Goal: Transaction & Acquisition: Purchase product/service

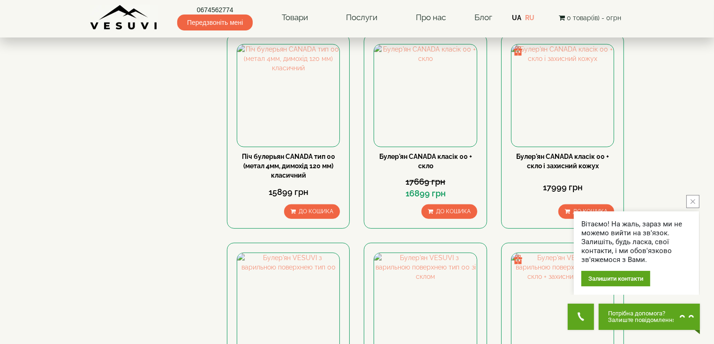
scroll to position [468, 0]
click at [693, 201] on icon "close button" at bounding box center [692, 201] width 5 height 5
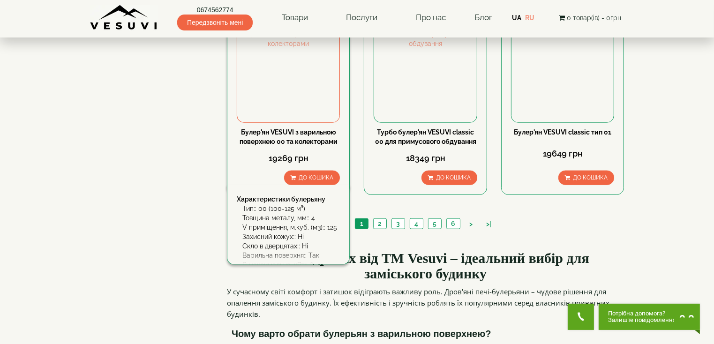
scroll to position [1124, 0]
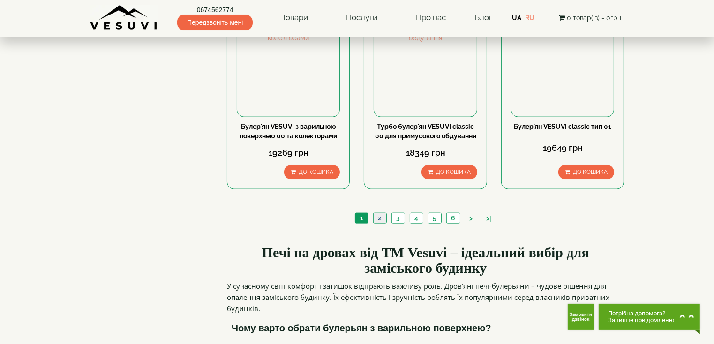
click at [379, 213] on link "2" at bounding box center [379, 218] width 13 height 10
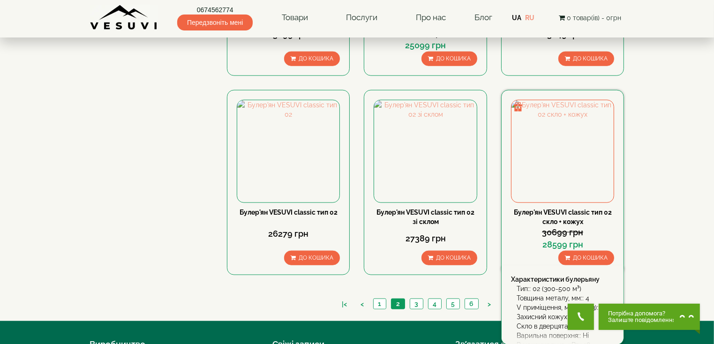
scroll to position [1031, 0]
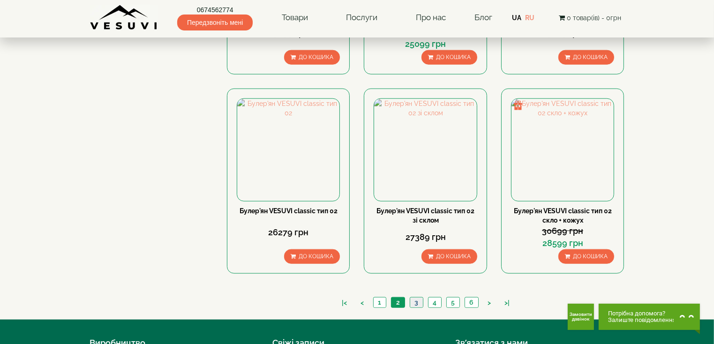
click at [418, 297] on link "3" at bounding box center [415, 302] width 13 height 10
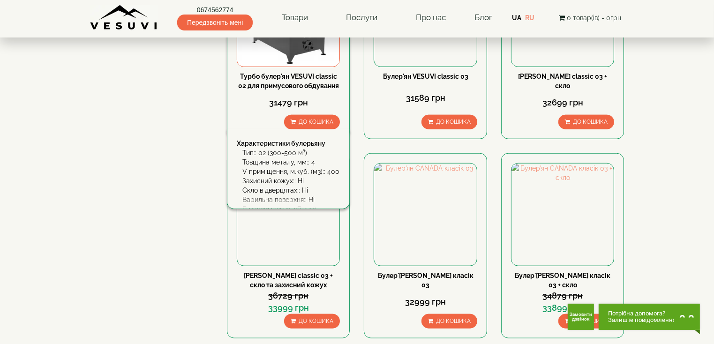
scroll to position [1031, 0]
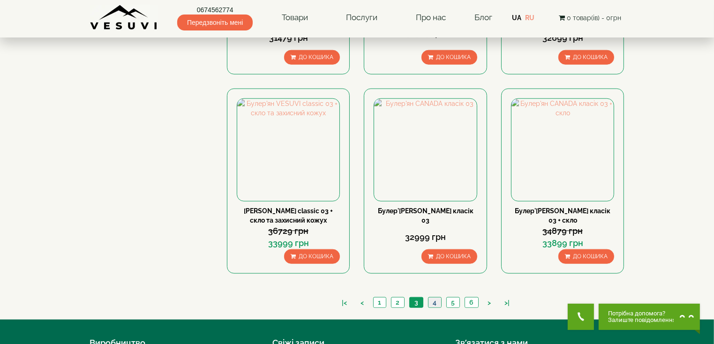
click at [435, 297] on link "4" at bounding box center [434, 302] width 13 height 10
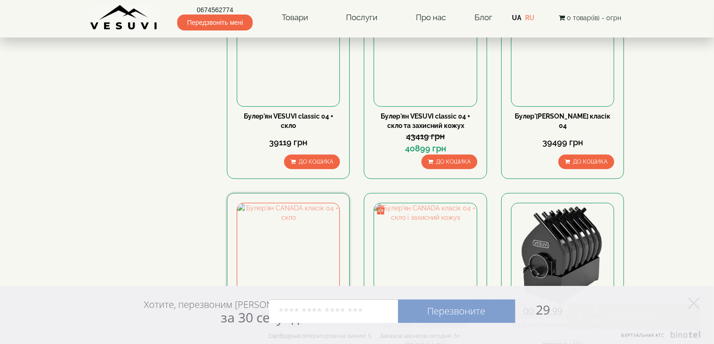
scroll to position [984, 0]
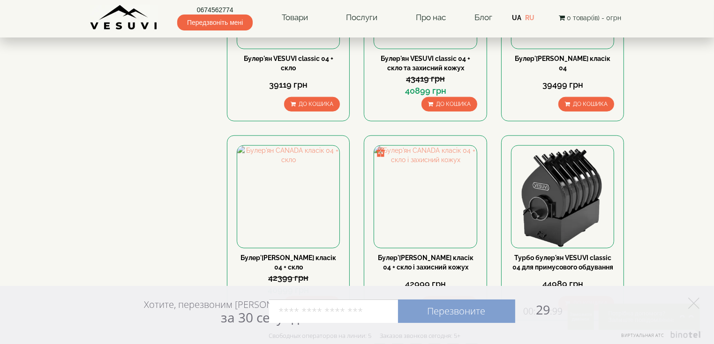
click at [473, 343] on link "6" at bounding box center [471, 349] width 14 height 10
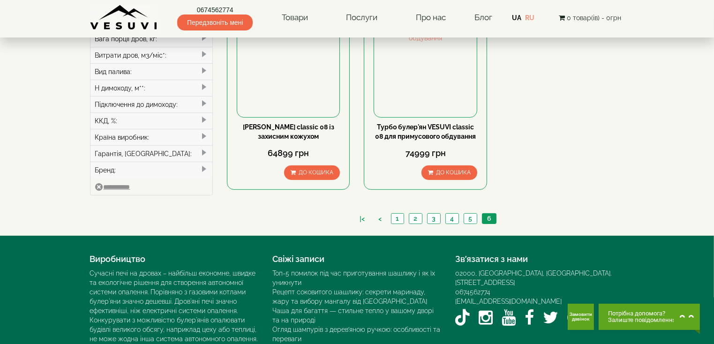
scroll to position [309, 0]
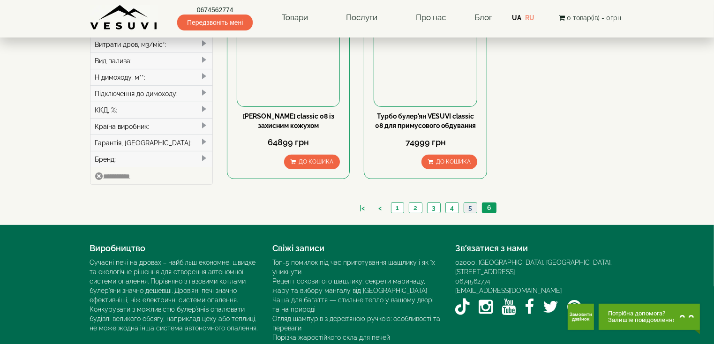
click at [468, 203] on link "5" at bounding box center [469, 208] width 13 height 10
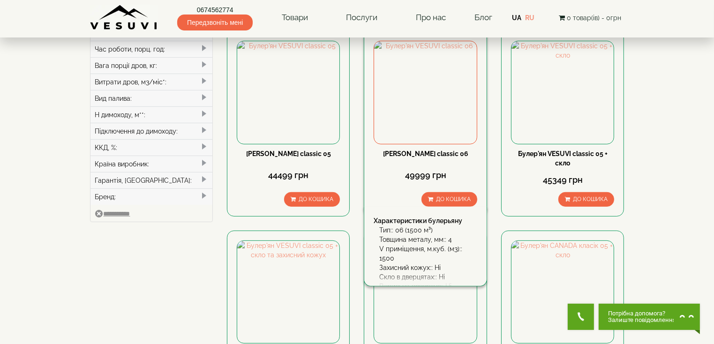
scroll to position [281, 0]
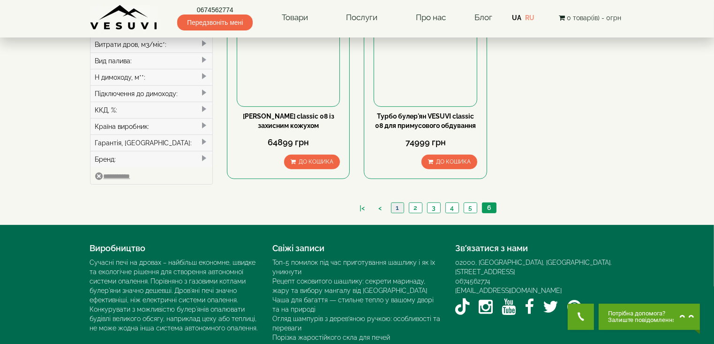
click at [399, 203] on link "1" at bounding box center [397, 208] width 13 height 10
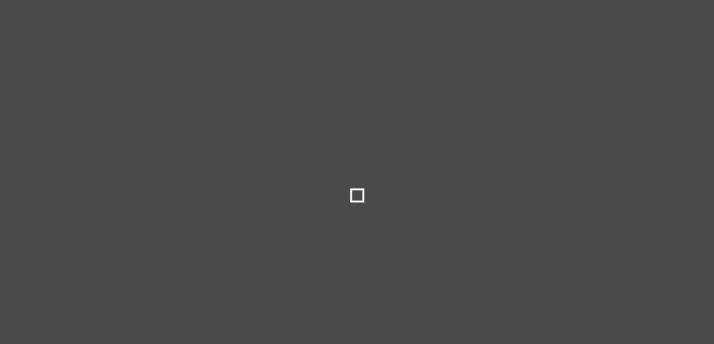
select select
